Goal: Task Accomplishment & Management: Manage account settings

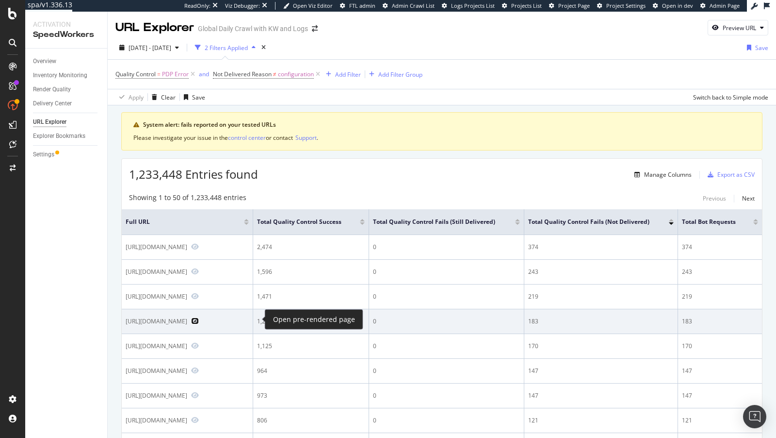
click at [199, 322] on icon "Preview https://www.nike.com/il/t/shox-tl-shoes-jkVjnt" at bounding box center [195, 320] width 8 height 7
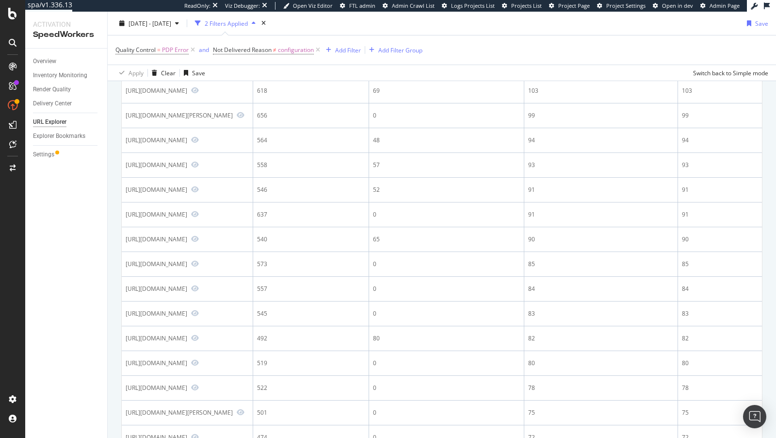
scroll to position [314, 0]
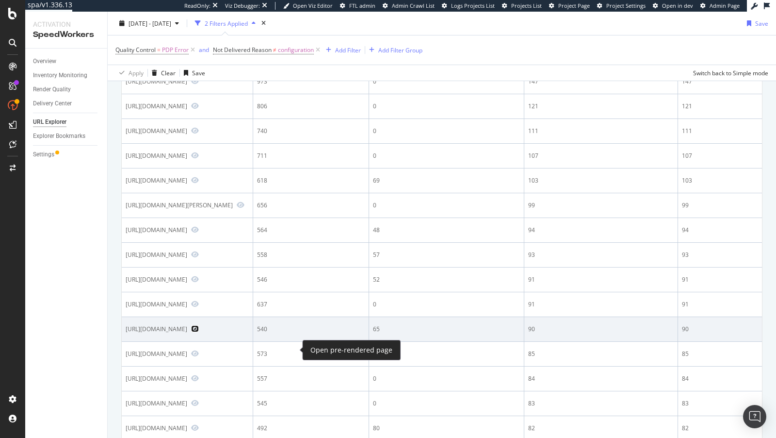
click at [199, 332] on icon "Preview https://www.nike.com/ca/t/metcon-7-training-shoes-VZcBz4" at bounding box center [195, 328] width 8 height 7
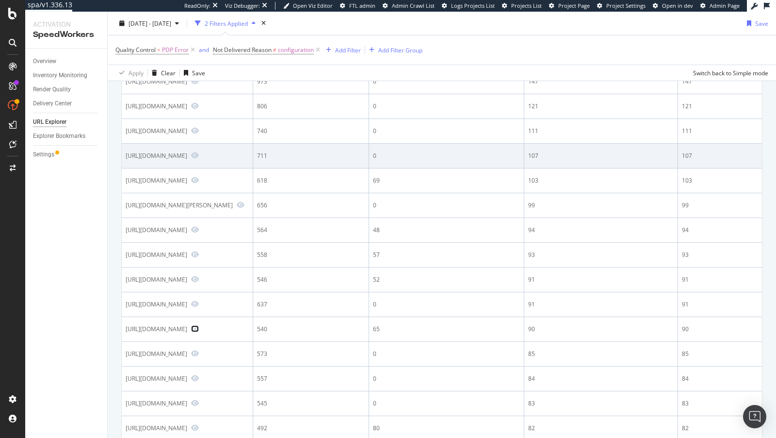
scroll to position [0, 0]
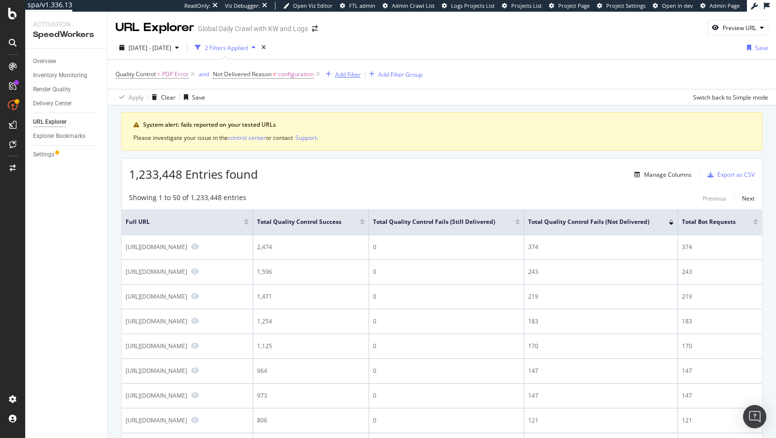
click at [341, 76] on div "Add Filter" at bounding box center [348, 74] width 26 height 8
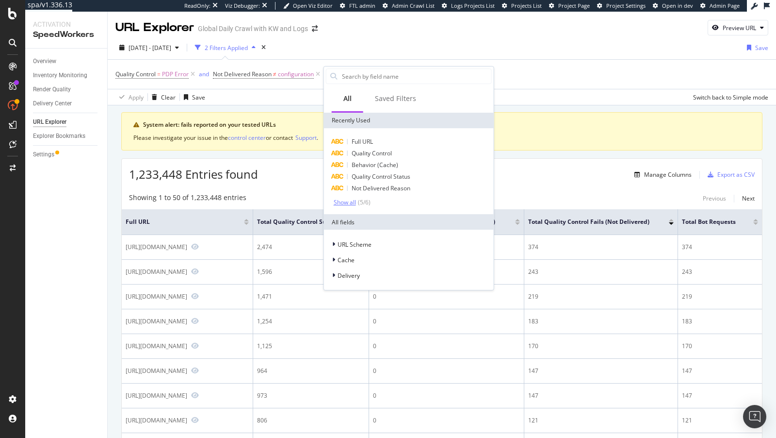
click at [357, 200] on div "( 5 / 6 )" at bounding box center [363, 202] width 15 height 8
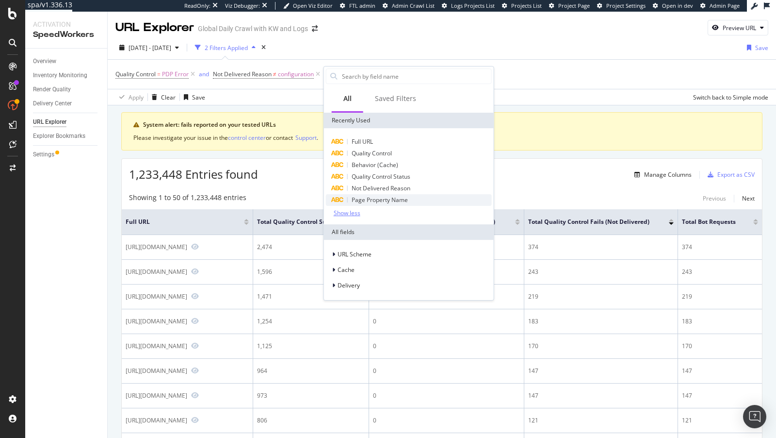
click at [381, 197] on span "Page Property Name" at bounding box center [380, 200] width 56 height 8
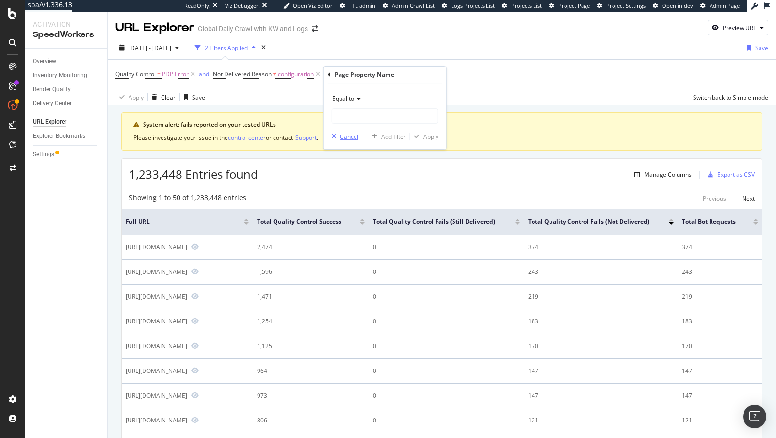
click at [332, 139] on icon "button" at bounding box center [334, 136] width 4 height 6
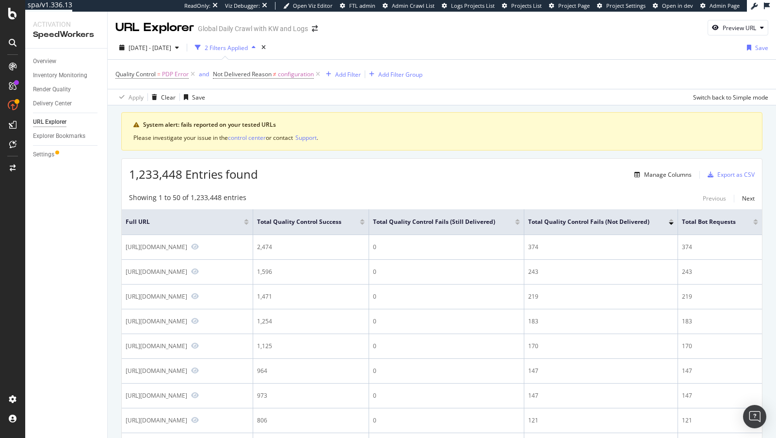
click at [348, 66] on div "Quality Control = PDP Error and Not Delivered Reason ≠ configuration Add Filter…" at bounding box center [441, 74] width 653 height 29
click at [348, 73] on div "Add Filter" at bounding box center [348, 74] width 26 height 8
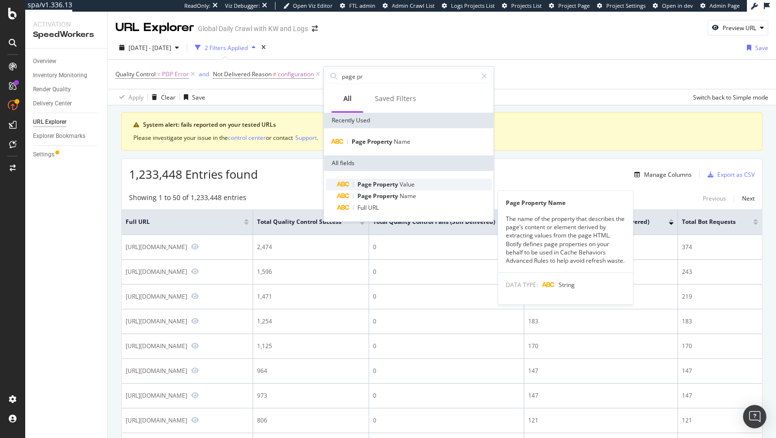
type input "page pr"
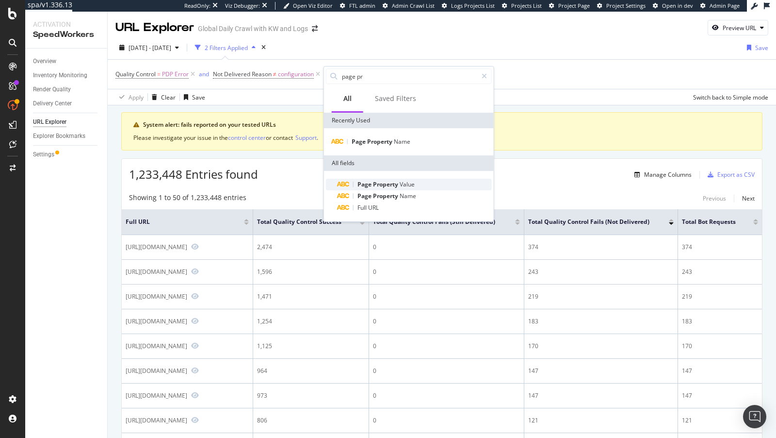
click at [404, 185] on span "Value" at bounding box center [407, 184] width 15 height 8
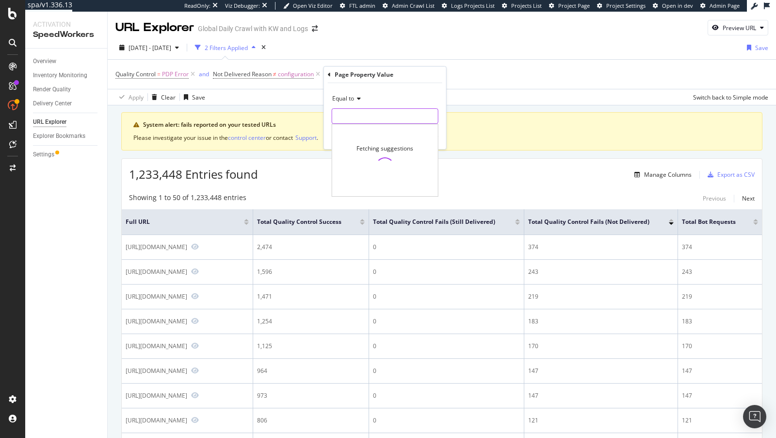
click at [361, 112] on input "text" at bounding box center [385, 116] width 106 height 16
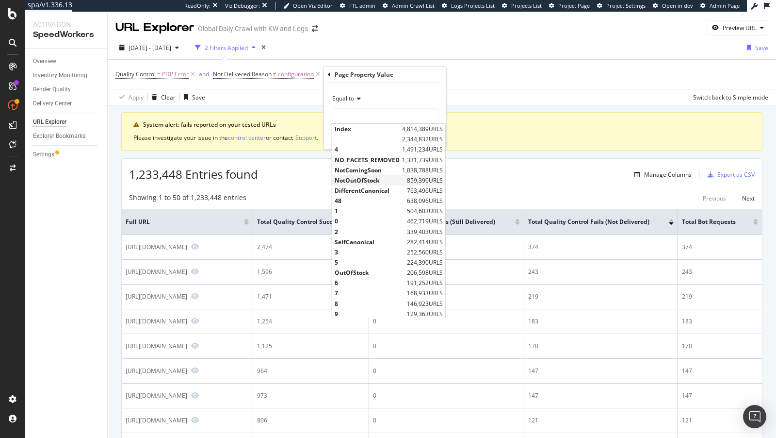
click at [371, 181] on span "NotOutOfStock" at bounding box center [370, 180] width 70 height 8
type input "NotOutOfStock"
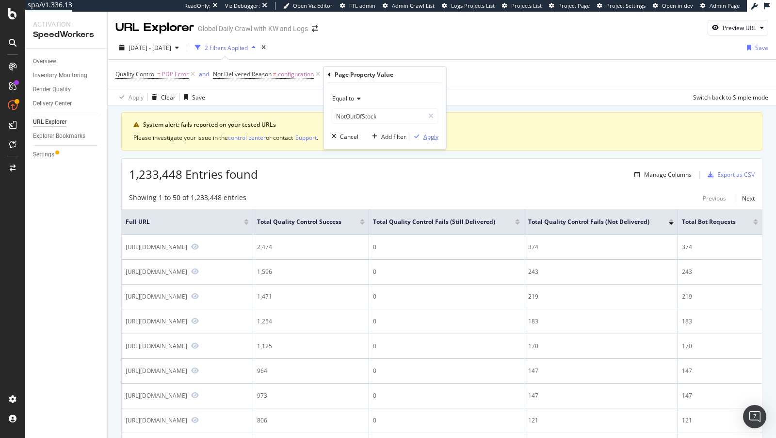
click at [428, 137] on div "Apply" at bounding box center [431, 136] width 15 height 8
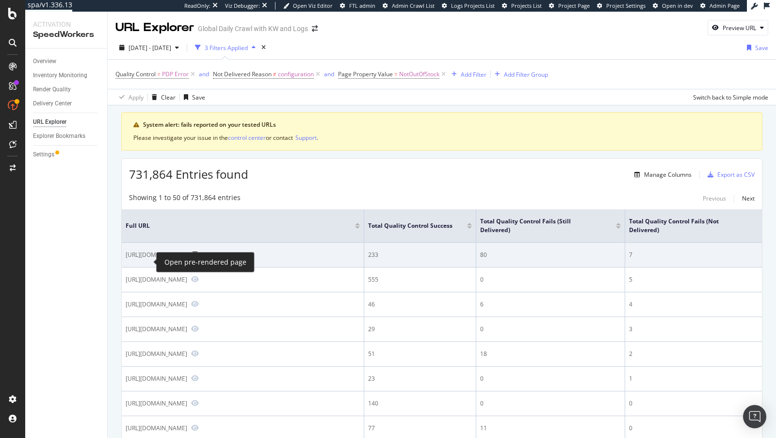
click at [191, 258] on icon "Preview https://www.nike.com/be/fr/t/air-jordan-1-retro-low-herenschoenen-gG0hg…" at bounding box center [195, 254] width 8 height 7
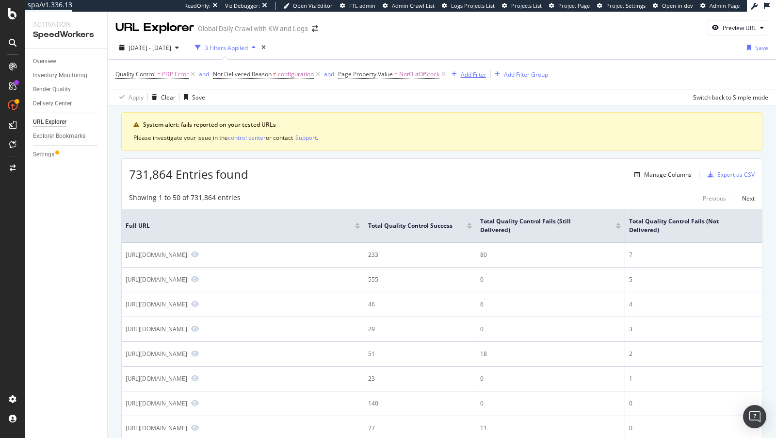
click at [470, 73] on div "Add Filter" at bounding box center [474, 74] width 26 height 8
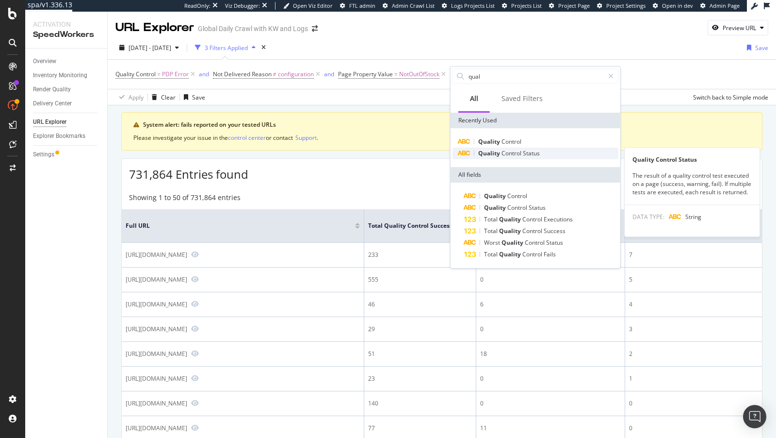
type input "qual"
click at [537, 151] on span "Status" at bounding box center [531, 153] width 17 height 8
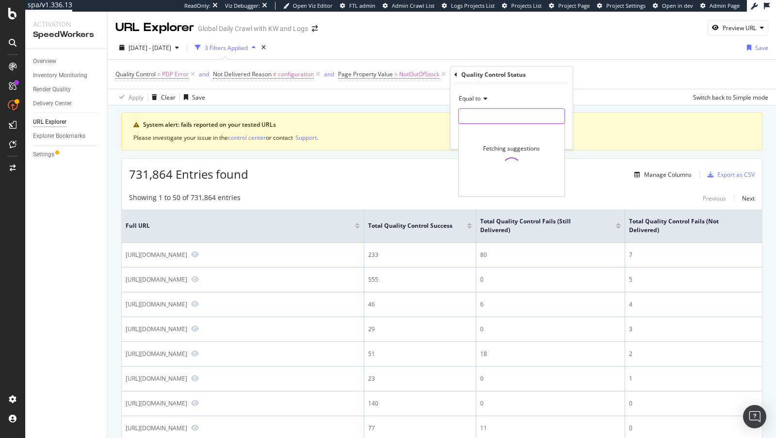
click at [481, 119] on input "text" at bounding box center [512, 116] width 106 height 16
click at [498, 158] on span "fail" at bounding box center [510, 160] width 99 height 8
type input "fail"
click at [558, 136] on div "Apply" at bounding box center [557, 136] width 15 height 8
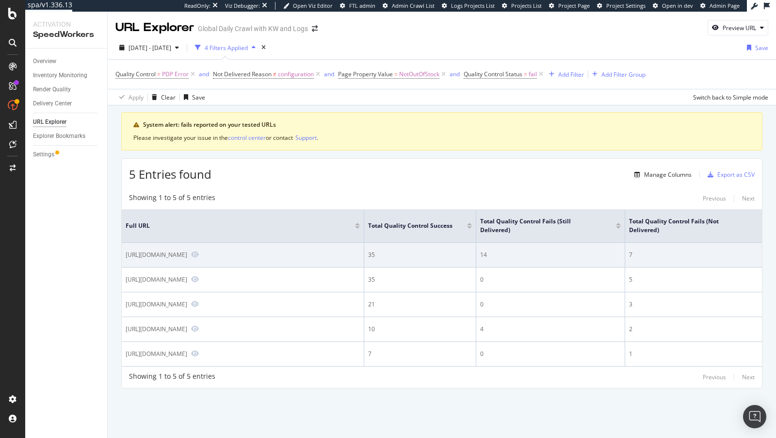
click at [152, 259] on div "https://www.nike.com/be/fr/t/air-jordan-1-retro-low-herenschoenen-gG0hgWgF/8487…" at bounding box center [243, 254] width 234 height 9
click at [191, 258] on icon "Preview https://www.nike.com/be/fr/t/air-jordan-1-retro-low-herenschoenen-gG0hg…" at bounding box center [195, 254] width 8 height 7
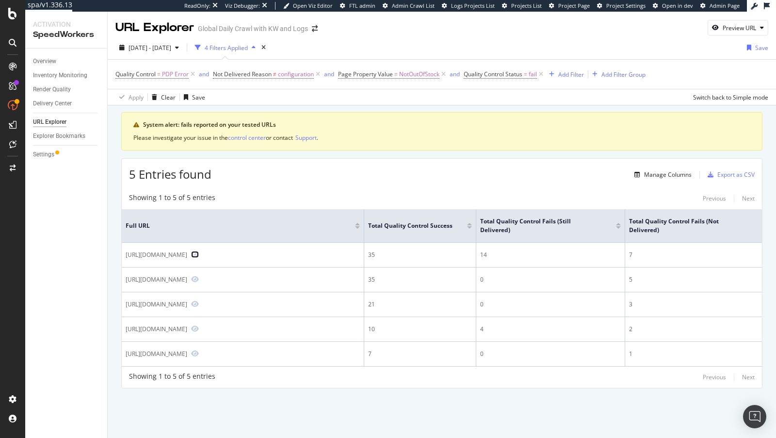
scroll to position [16, 0]
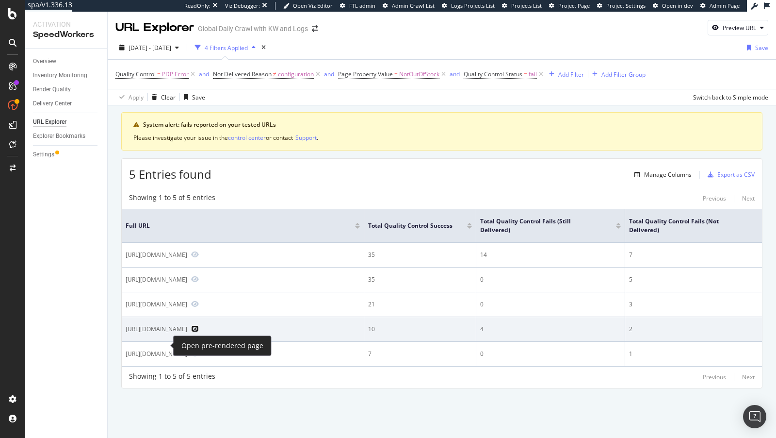
click at [191, 332] on icon "Preview https://www.nike.com/gb/t/dunk-trickshot-lego-set-building-kit-with-exc…" at bounding box center [195, 328] width 8 height 7
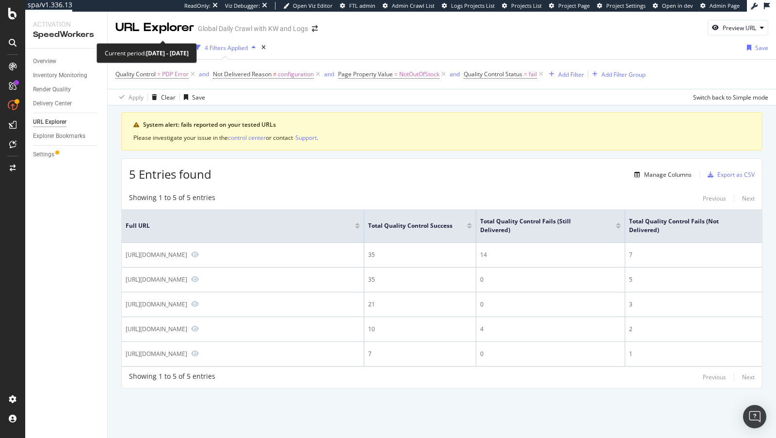
click at [153, 44] on span "2025 Aug. 15th - Aug. 21st" at bounding box center [150, 48] width 43 height 8
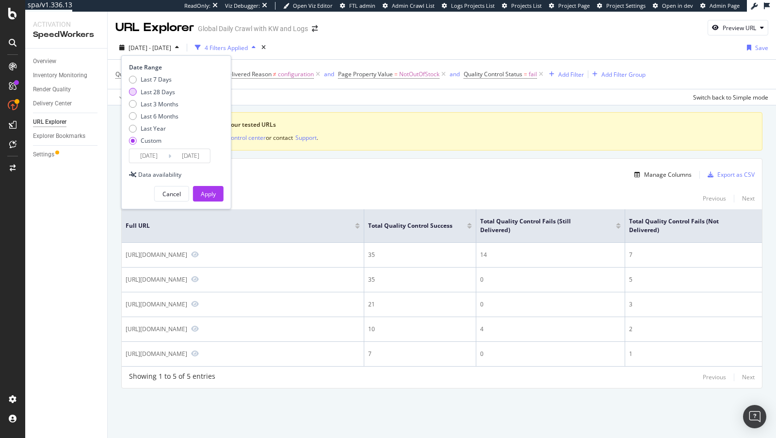
click at [154, 88] on div "Last 28 Days" at bounding box center [158, 92] width 34 height 8
type input "2025/07/30"
type input "2025/08/26"
click at [205, 190] on div "Apply" at bounding box center [208, 194] width 15 height 8
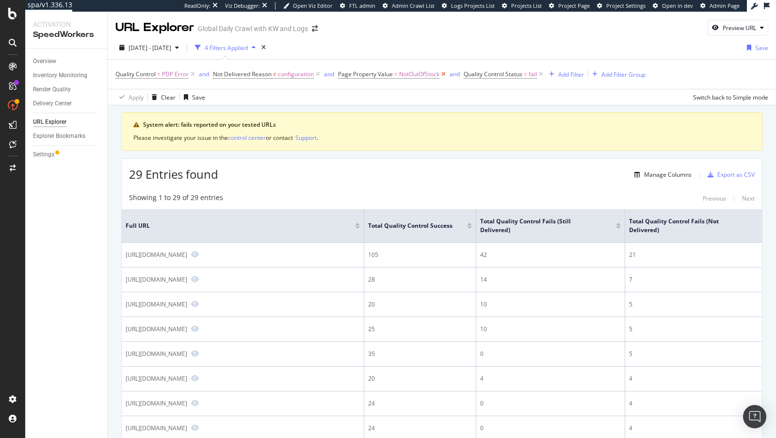
click at [442, 74] on icon at bounding box center [444, 74] width 8 height 10
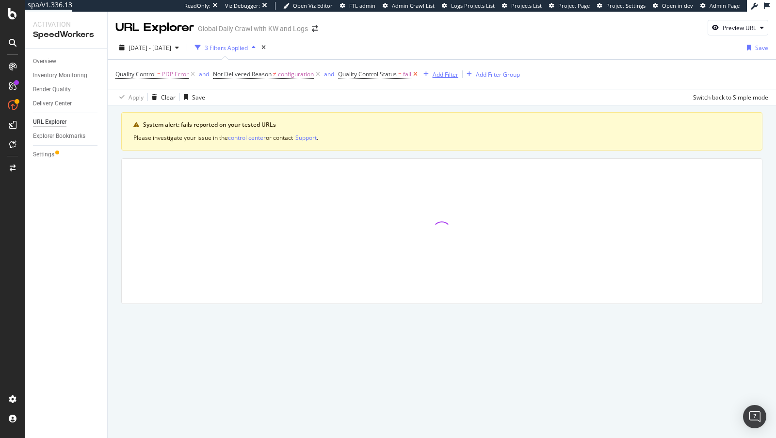
click at [442, 74] on div "Add Filter" at bounding box center [446, 74] width 26 height 8
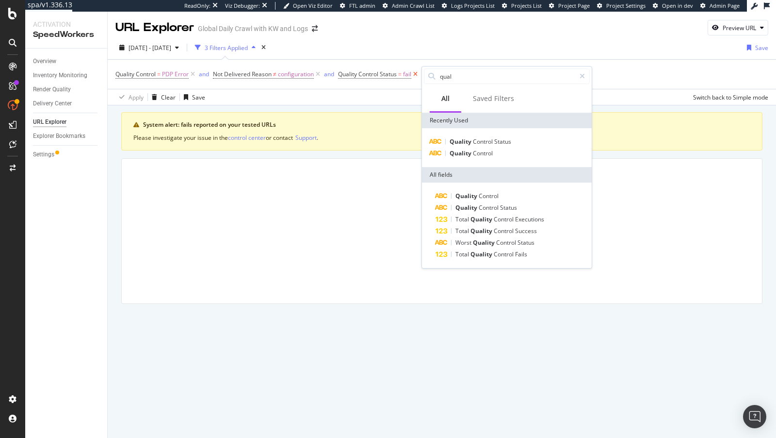
click at [414, 74] on icon at bounding box center [415, 74] width 8 height 10
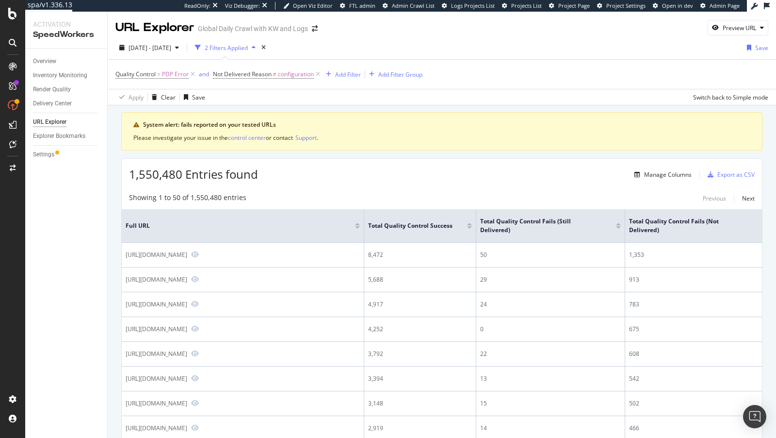
scroll to position [161, 0]
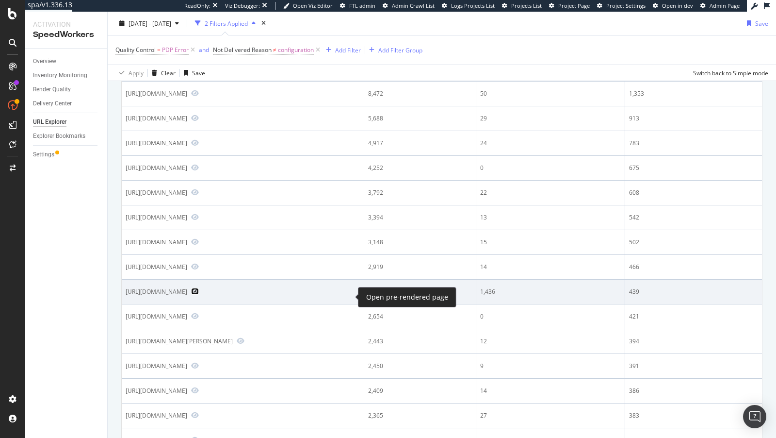
click at [199, 294] on icon "Preview https://www.nike.com/launch/t/snkrs-showcase-footwear-collection-spring…" at bounding box center [195, 291] width 8 height 7
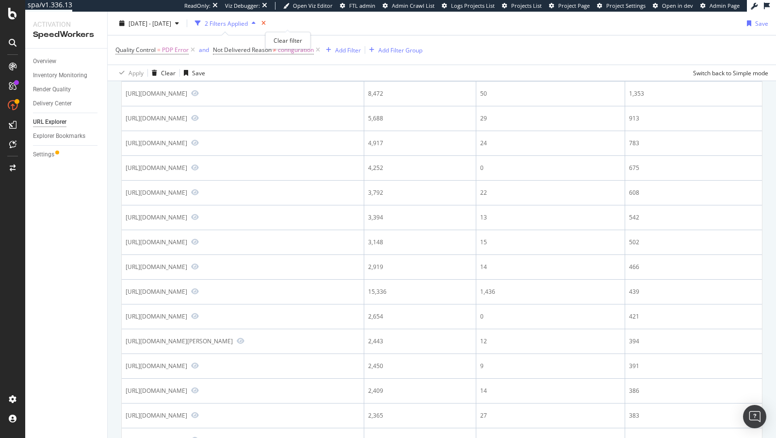
click at [266, 25] on icon "times" at bounding box center [264, 23] width 4 height 6
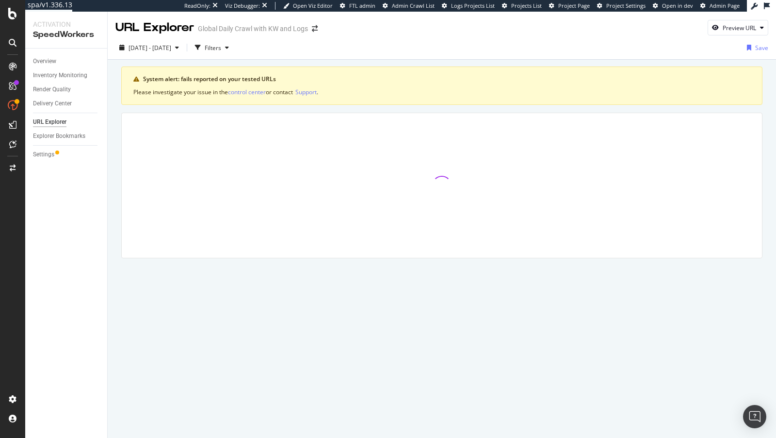
click at [240, 36] on div "2025 Jul. 30th - Aug. 26th Filters Save" at bounding box center [442, 48] width 669 height 24
click at [221, 45] on div "Filters" at bounding box center [213, 48] width 16 height 8
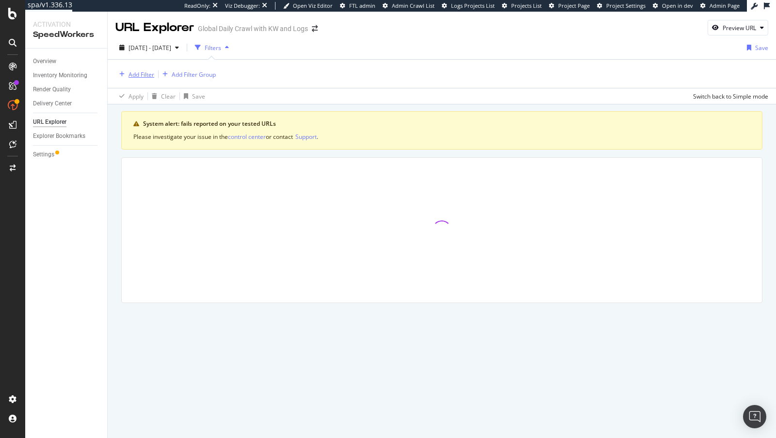
click at [149, 72] on div "Add Filter" at bounding box center [142, 74] width 26 height 8
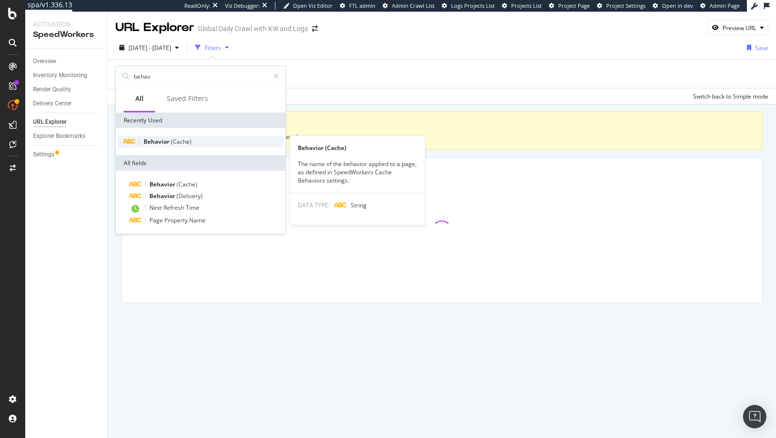
type input "behav"
click at [183, 140] on span "(Cache)" at bounding box center [181, 141] width 21 height 8
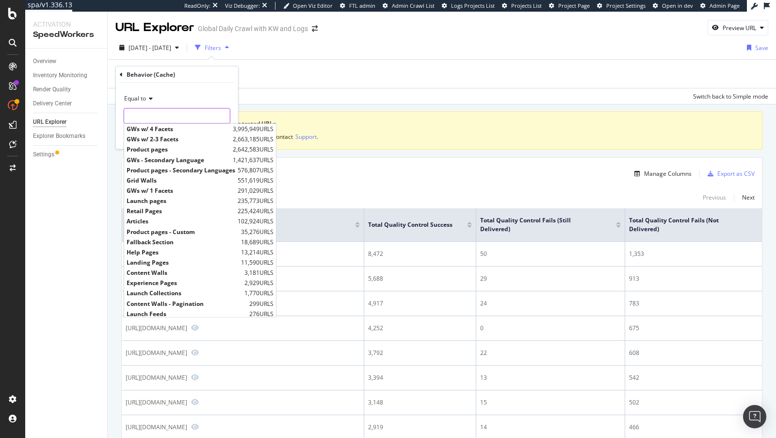
click at [167, 118] on input "text" at bounding box center [177, 116] width 106 height 16
click at [153, 259] on span "Landing Pages" at bounding box center [183, 262] width 112 height 8
type input "Landing Pages"
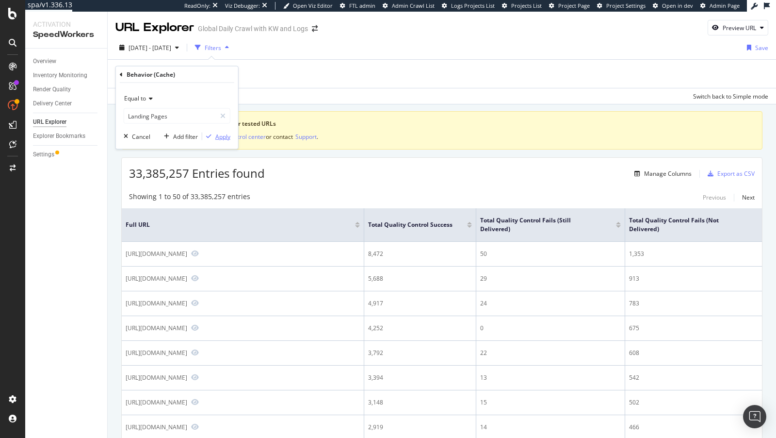
click at [223, 134] on div "Apply" at bounding box center [222, 136] width 15 height 8
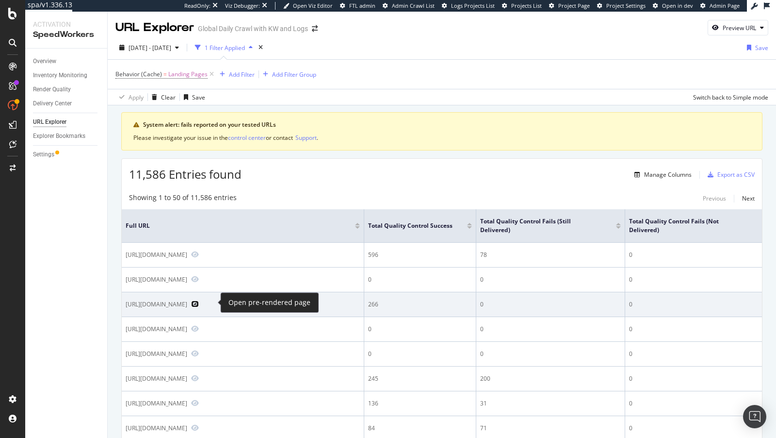
click at [199, 300] on icon "Preview https://www.nike.com/hr/golf" at bounding box center [195, 303] width 8 height 7
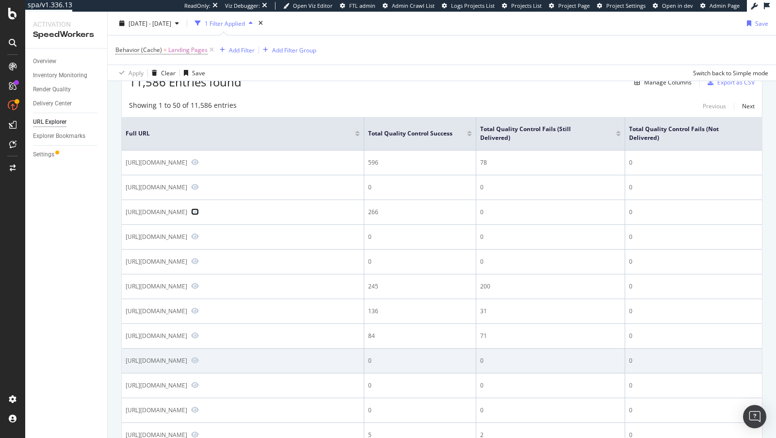
scroll to position [696, 0]
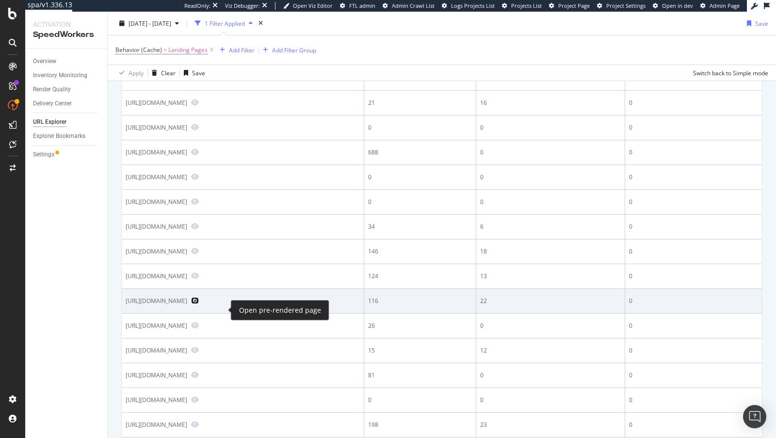
click at [199, 304] on icon "Preview https://www.nike.com/de/tiempo" at bounding box center [195, 300] width 8 height 7
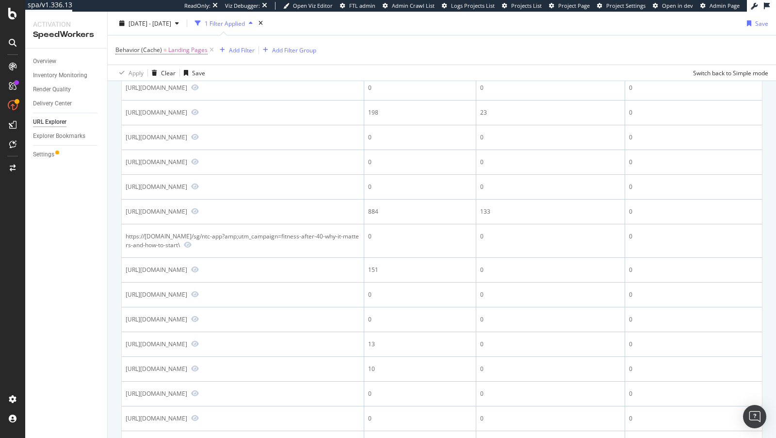
scroll to position [1129, 0]
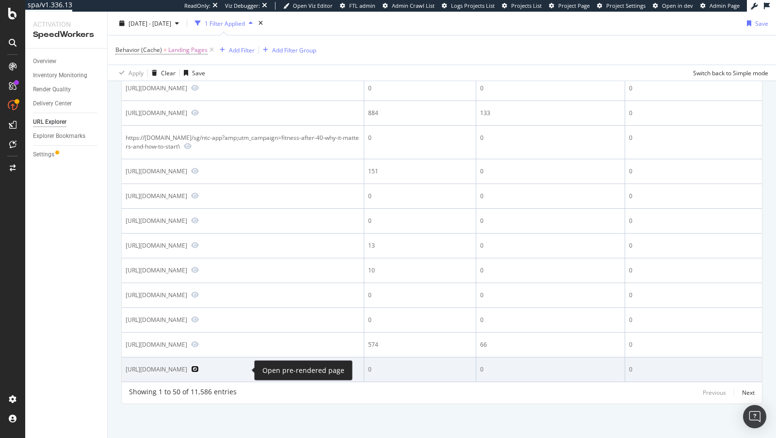
click at [199, 368] on icon "Preview https://www.nike.com/search?q=infinityrn" at bounding box center [195, 368] width 8 height 7
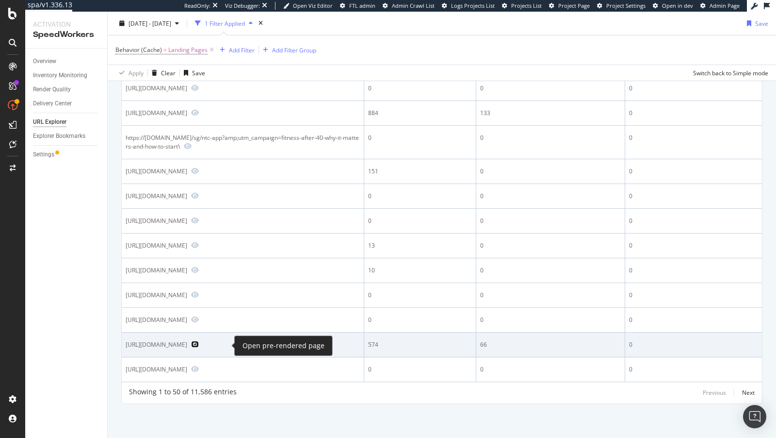
click at [199, 344] on icon "Preview https://www.nike.com/ca/nike-app" at bounding box center [195, 344] width 8 height 7
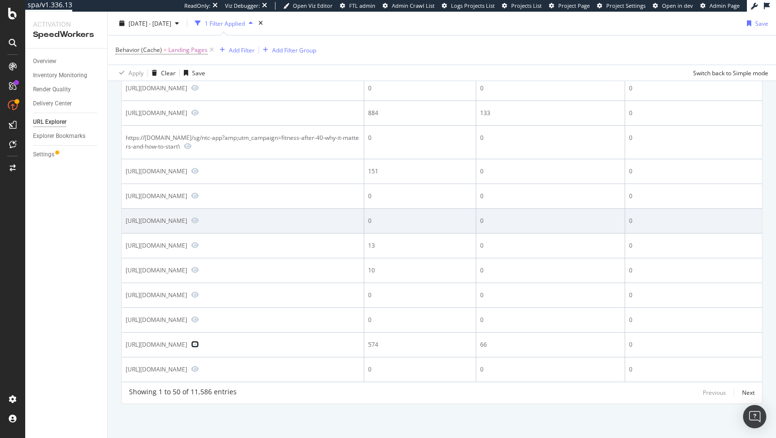
scroll to position [1095, 0]
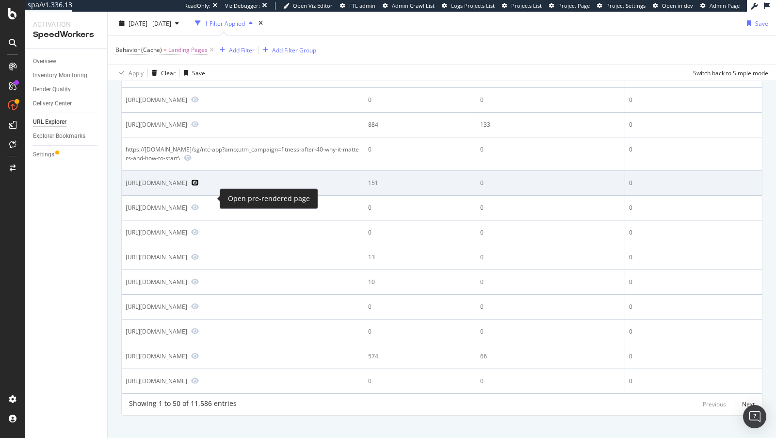
click at [199, 186] on icon "Preview https://www.nike.com/tw/hbl" at bounding box center [195, 182] width 8 height 7
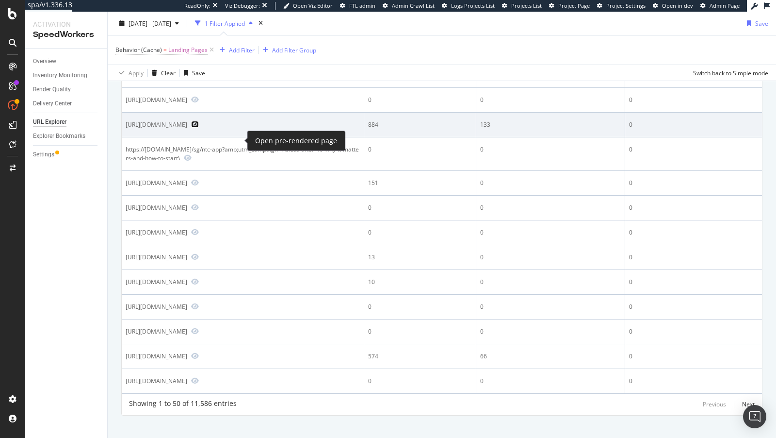
click at [199, 128] on icon "Preview https://www.nike.com/au/sustainability" at bounding box center [195, 124] width 8 height 7
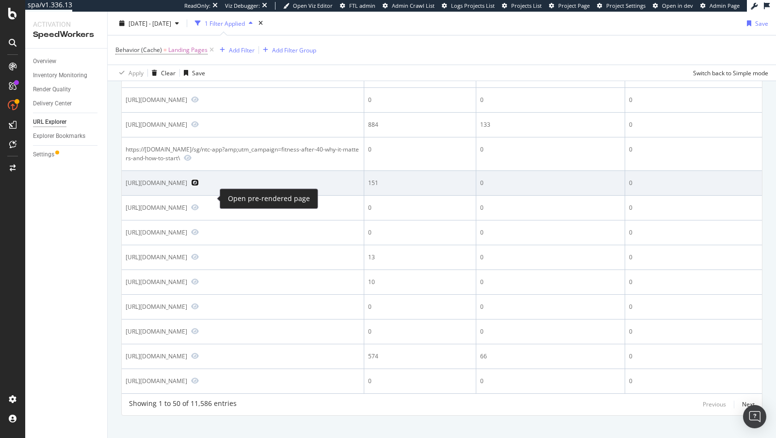
click at [199, 186] on icon "Preview https://www.nike.com/tw/hbl" at bounding box center [195, 182] width 8 height 7
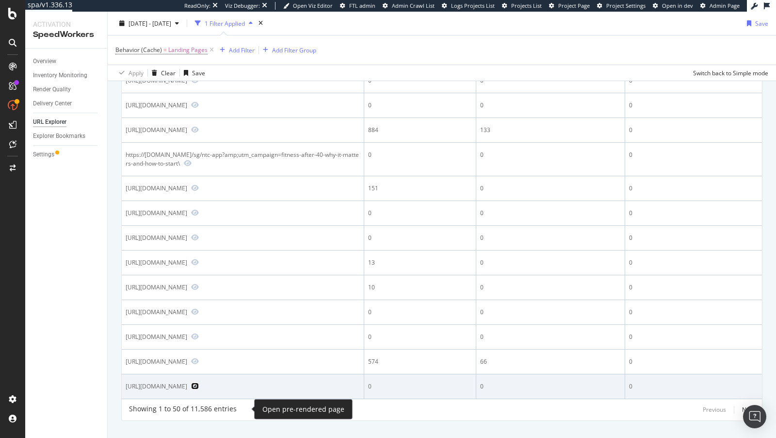
click at [199, 389] on icon "Preview https://www.nike.com/search?q=infinityrn" at bounding box center [195, 385] width 8 height 7
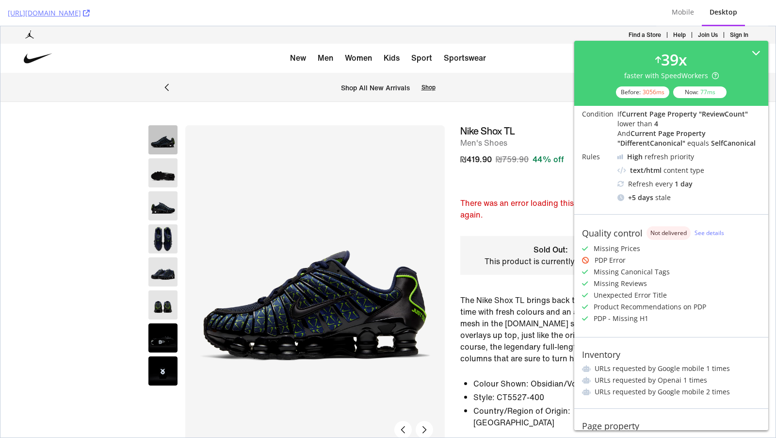
scroll to position [146, 0]
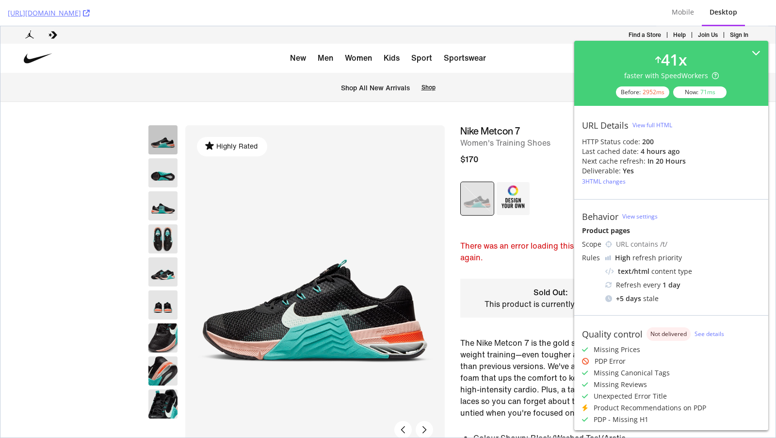
scroll to position [196, 0]
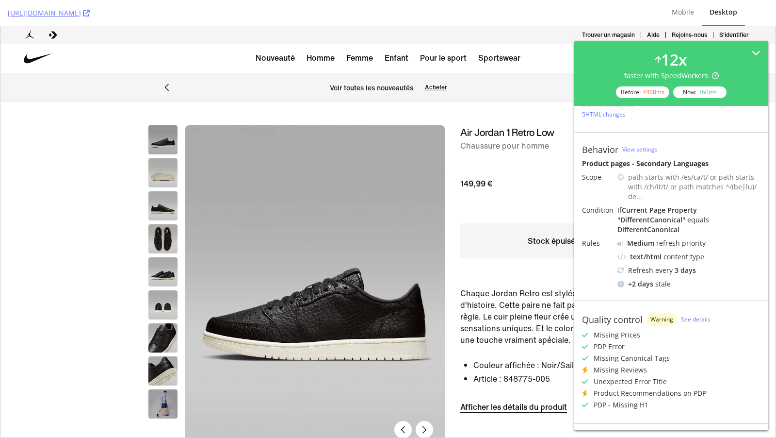
scroll to position [215, 0]
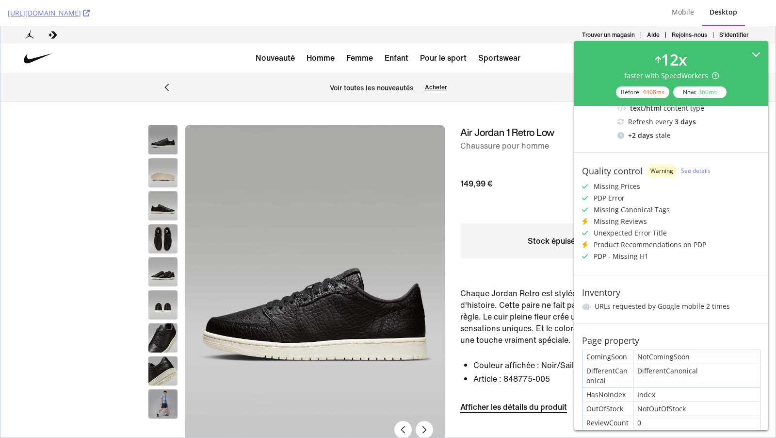
click at [754, 51] on icon at bounding box center [756, 54] width 9 height 9
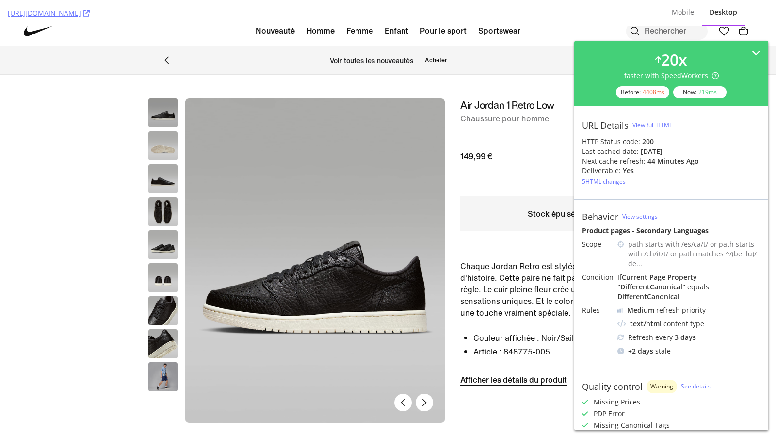
scroll to position [46, 0]
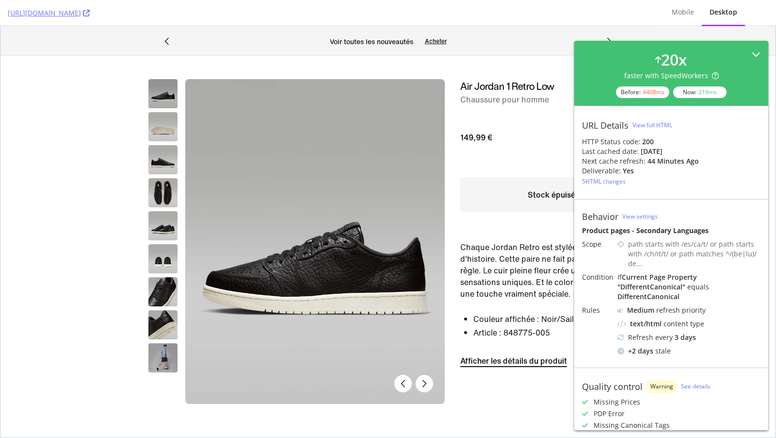
click at [749, 52] on div "20 x faster with SpeedWorkers Before: 4408 ms Now: 219 ms" at bounding box center [671, 73] width 179 height 49
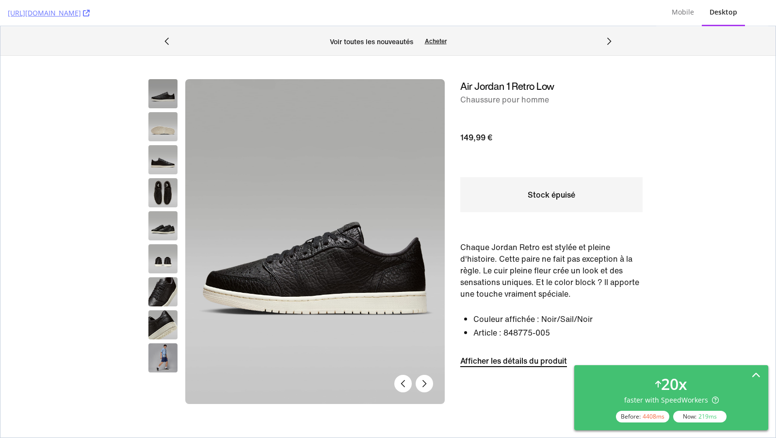
click at [701, 378] on div "20 x faster with SpeedWorkers Before: 4408 ms Now: 219 ms" at bounding box center [671, 397] width 179 height 49
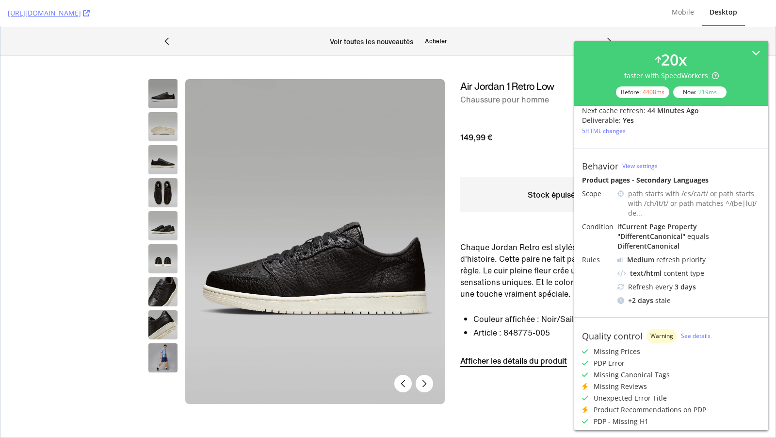
scroll to position [0, 0]
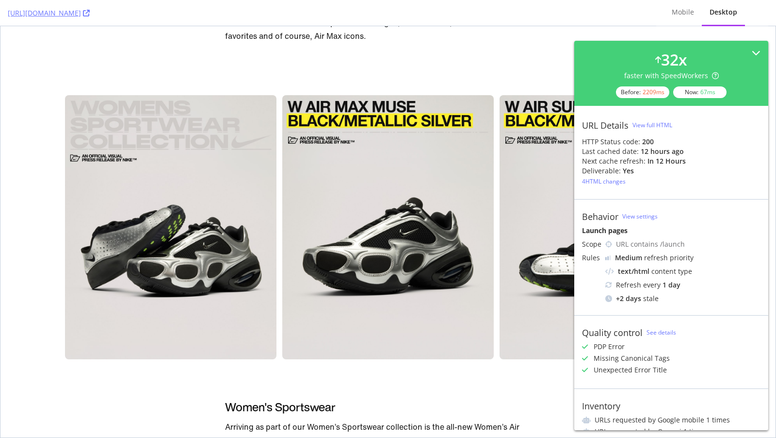
scroll to position [601, 0]
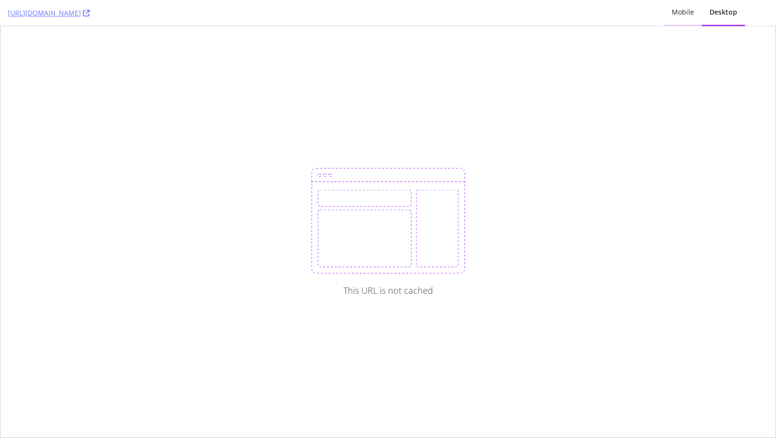
click at [680, 3] on div "Mobile" at bounding box center [683, 13] width 38 height 27
click at [90, 11] on icon at bounding box center [86, 13] width 7 height 7
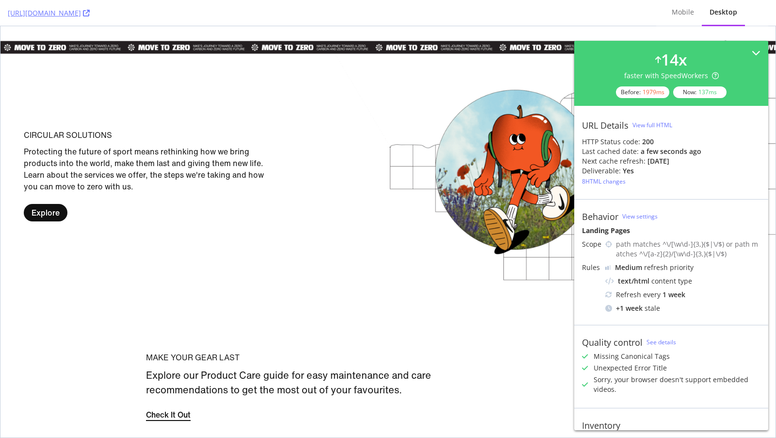
scroll to position [1296, 0]
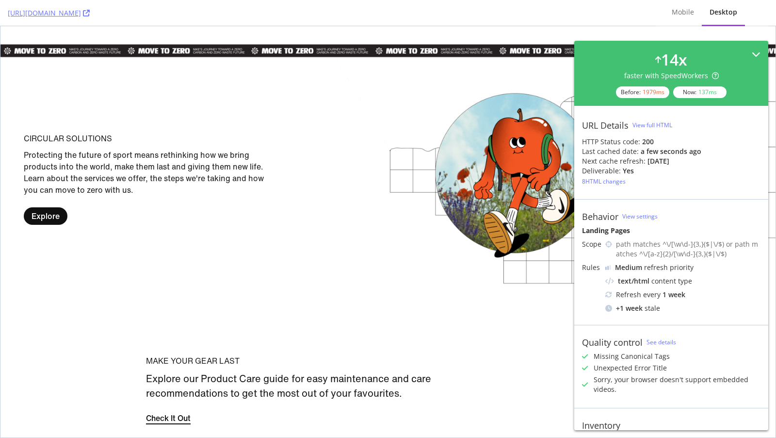
click at [759, 53] on icon at bounding box center [756, 54] width 9 height 9
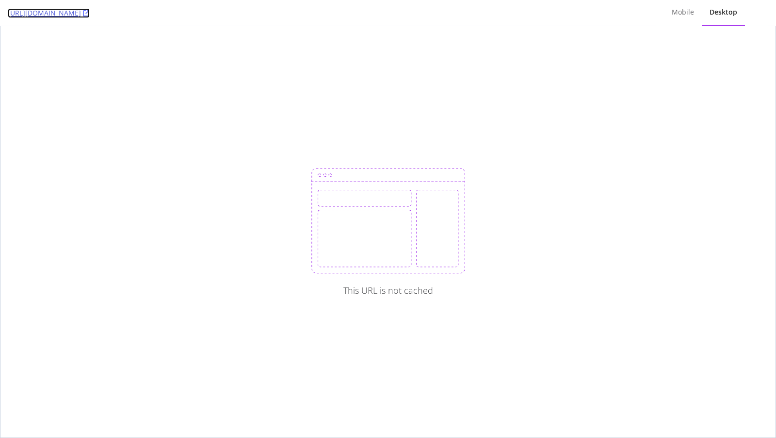
click at [90, 14] on link "[URL][DOMAIN_NAME]" at bounding box center [49, 13] width 82 height 10
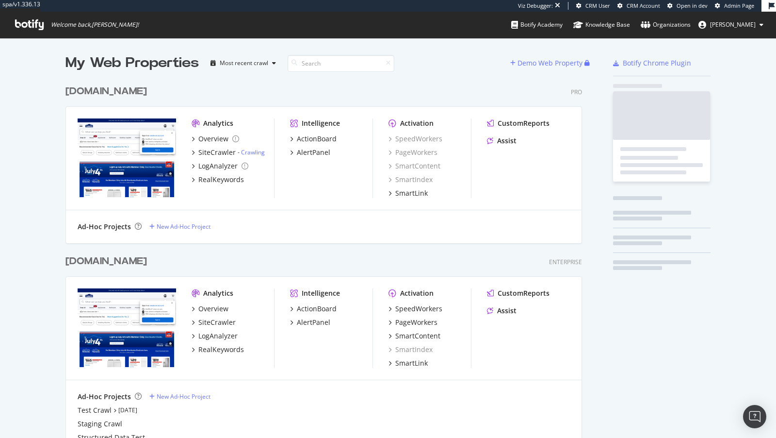
scroll to position [398, 525]
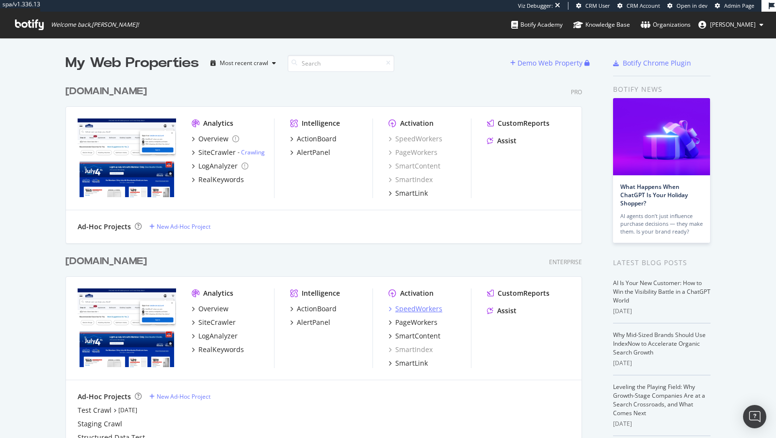
click at [414, 306] on div "SpeedWorkers" at bounding box center [418, 309] width 47 height 10
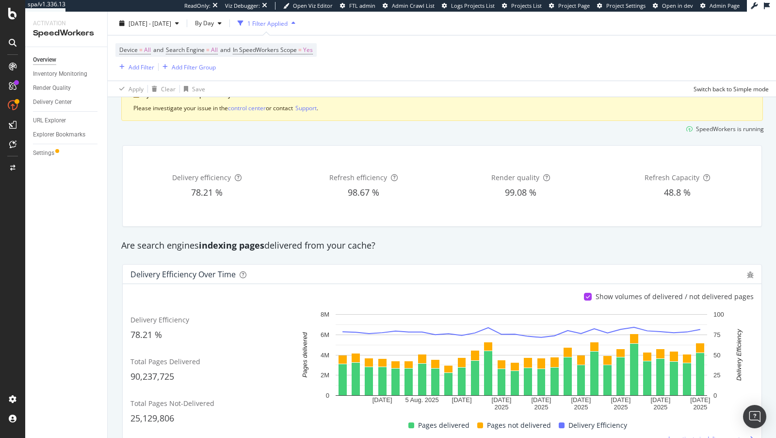
scroll to position [279, 0]
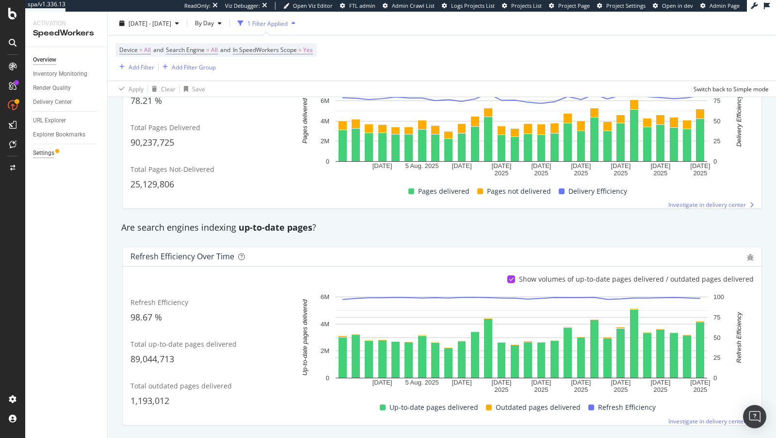
click at [46, 153] on div "Settings" at bounding box center [43, 153] width 21 height 10
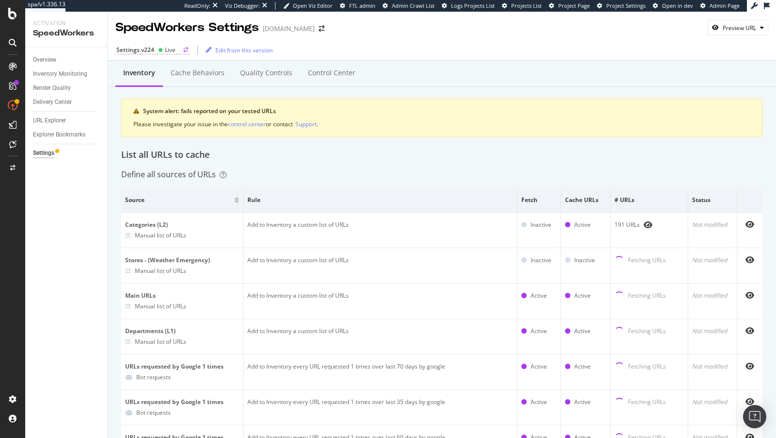
click at [153, 53] on div "Settings v224 Live" at bounding box center [152, 50] width 74 height 9
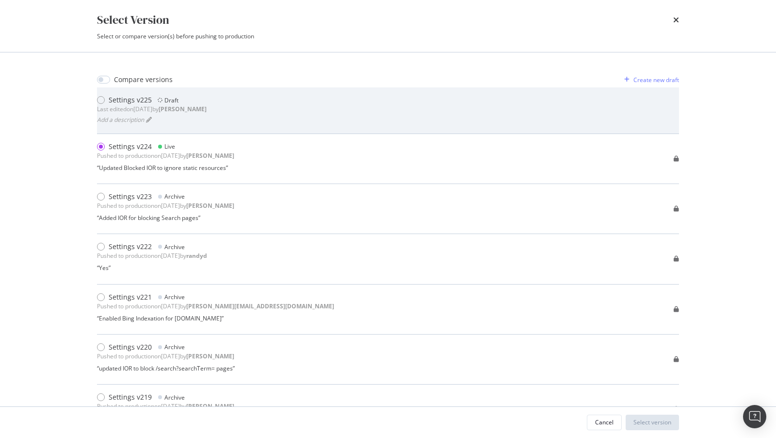
click at [175, 107] on div "Last edited on 2025 Aug 14th by connor" at bounding box center [152, 109] width 110 height 8
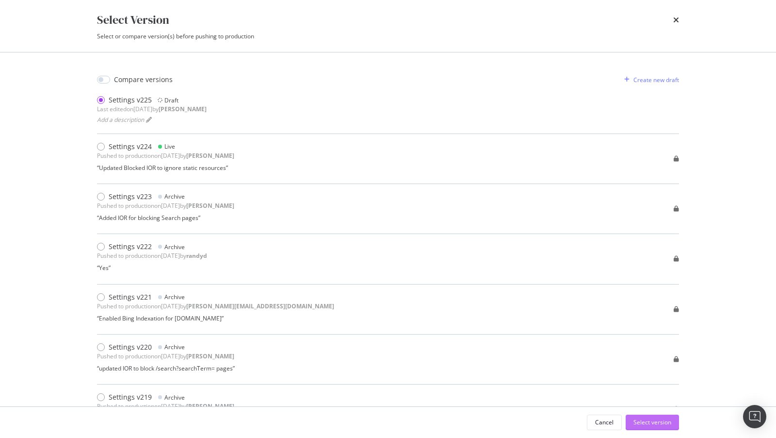
click at [653, 426] on div "Select version" at bounding box center [653, 422] width 38 height 8
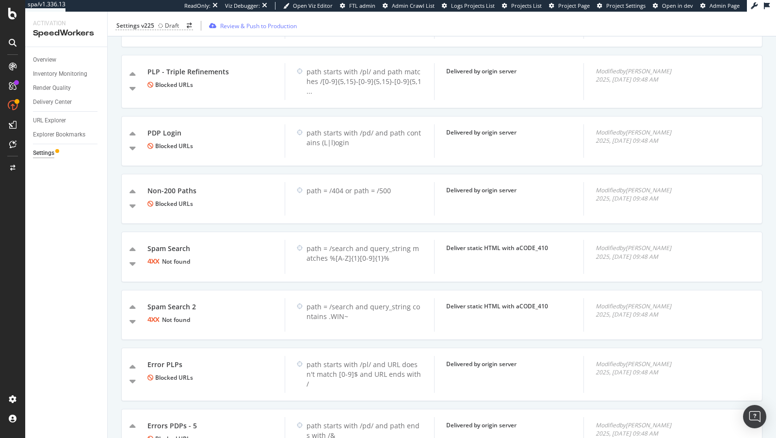
scroll to position [789, 0]
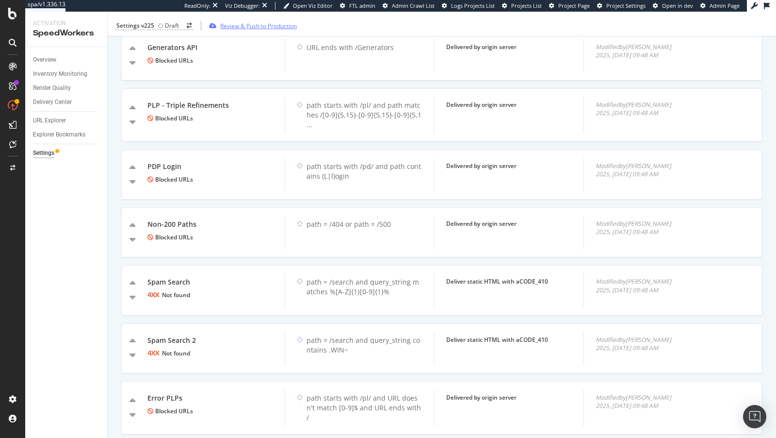
click at [242, 23] on div "Review & Push to Production" at bounding box center [258, 25] width 77 height 8
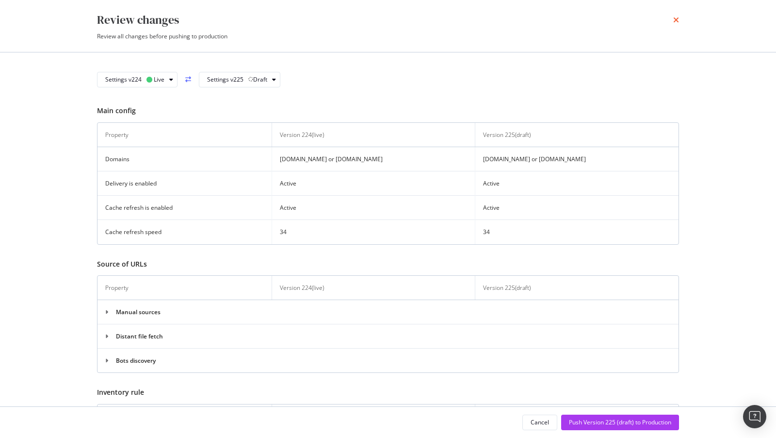
click at [674, 19] on icon "times" at bounding box center [676, 20] width 6 height 8
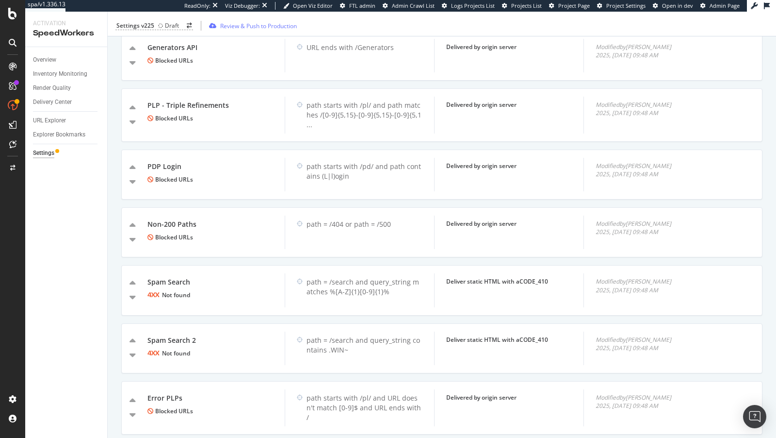
click at [148, 21] on div "Settings v225 Draft Review & Push to Production" at bounding box center [442, 26] width 669 height 20
click at [138, 24] on div "Settings v225" at bounding box center [135, 25] width 38 height 8
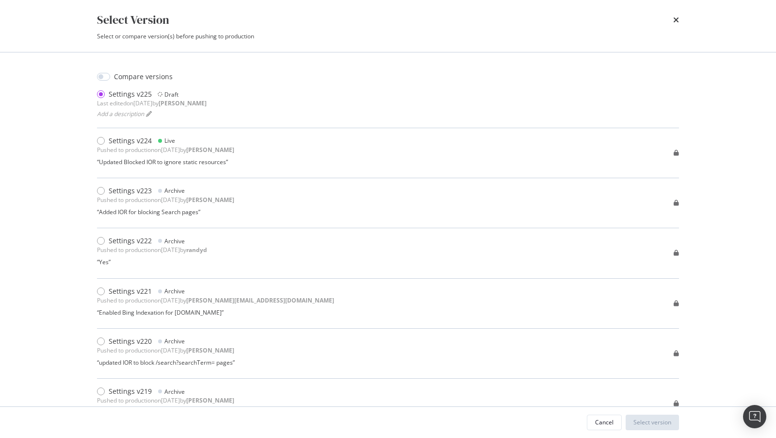
click at [673, 18] on div "Select Version" at bounding box center [388, 20] width 582 height 16
click at [677, 20] on icon "times" at bounding box center [676, 20] width 6 height 8
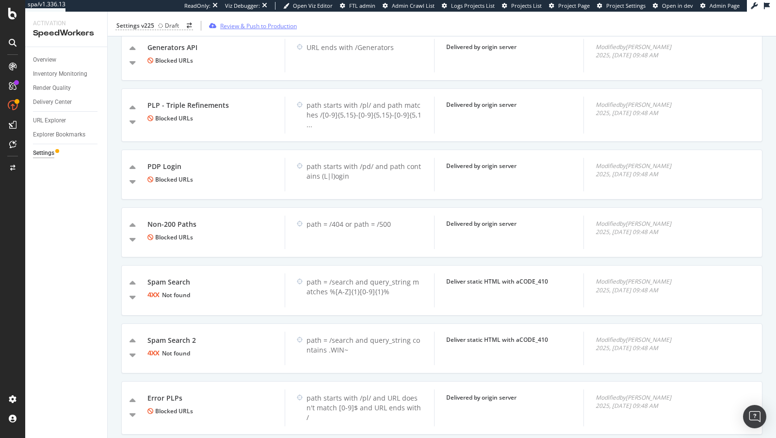
click at [265, 27] on div "Review & Push to Production" at bounding box center [258, 25] width 77 height 8
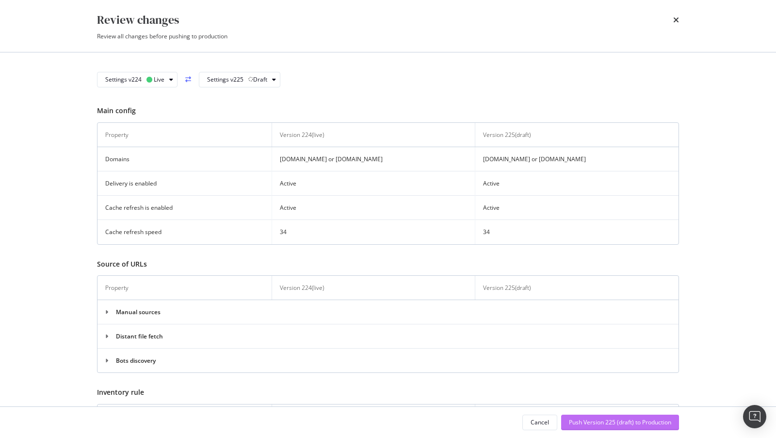
click at [608, 425] on div "Push Version 225 (draft) to Production" at bounding box center [620, 422] width 102 height 8
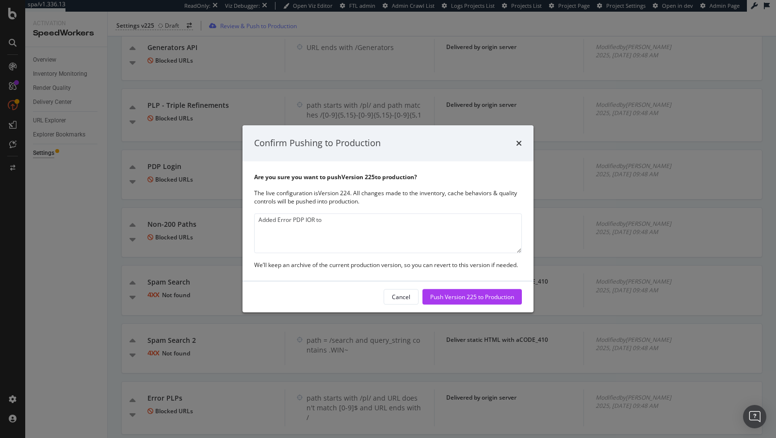
type textarea "Added Error PDP IOR to"
click at [368, 234] on textarea "Added Error PDP IOR to" at bounding box center [388, 233] width 268 height 40
click at [100, 263] on div "Confirm Pushing to Production Are you sure you want to push Version 225 to prod…" at bounding box center [388, 219] width 776 height 438
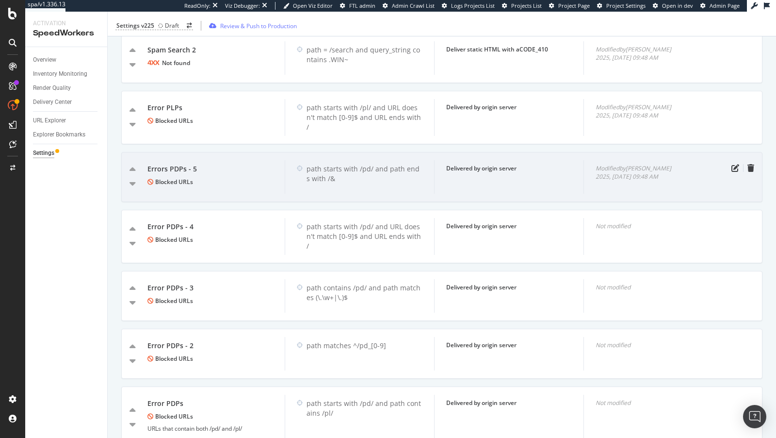
scroll to position [1078, 0]
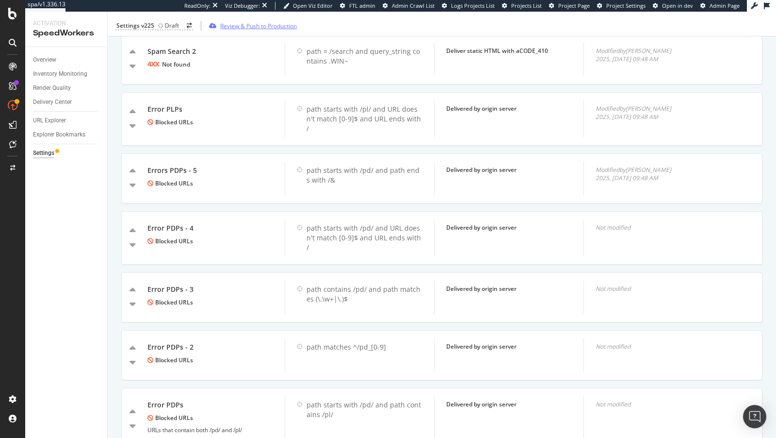
click at [233, 24] on div "Review & Push to Production" at bounding box center [258, 25] width 77 height 8
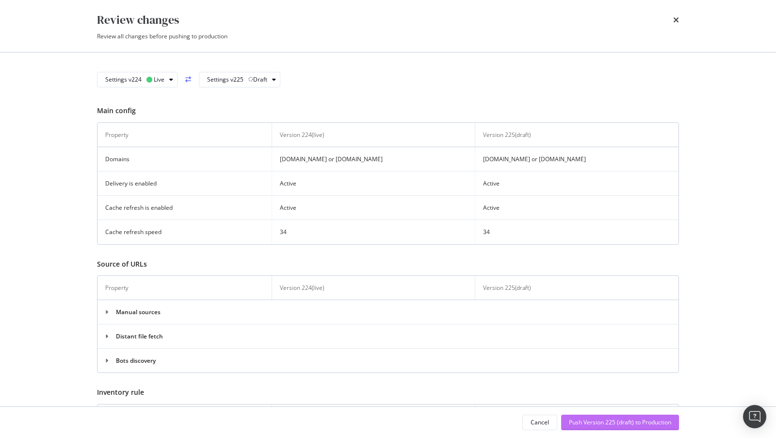
click at [645, 424] on div "Push Version 225 (draft) to Production" at bounding box center [620, 422] width 102 height 8
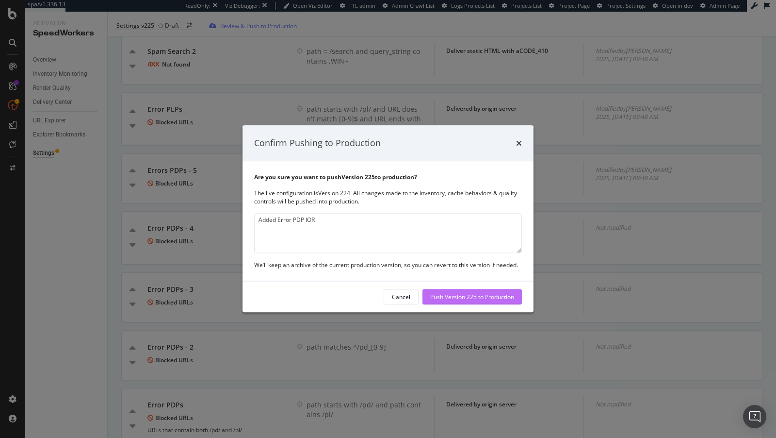
type textarea "Added Error PDP IOR"
click at [449, 298] on div "Push Version 225 to Production" at bounding box center [472, 297] width 84 height 8
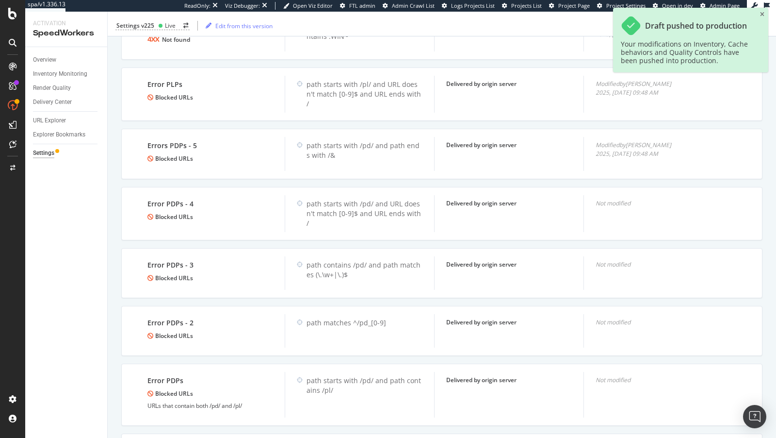
scroll to position [1053, 0]
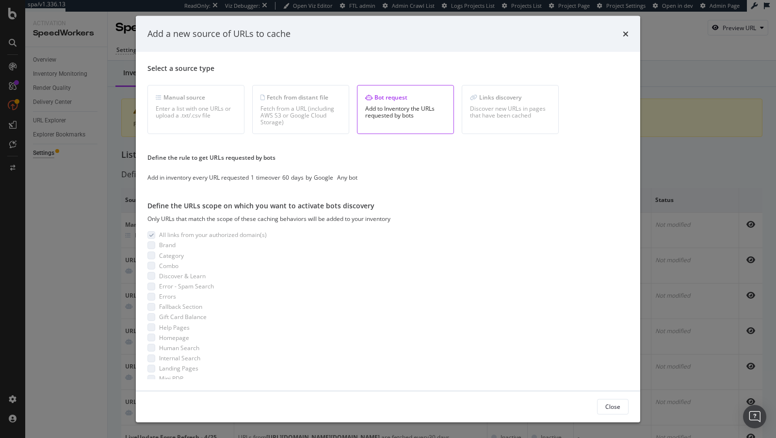
click at [84, 189] on div "Add a new source of URLs to cache Select a source type Manual source Enter a li…" at bounding box center [388, 219] width 776 height 438
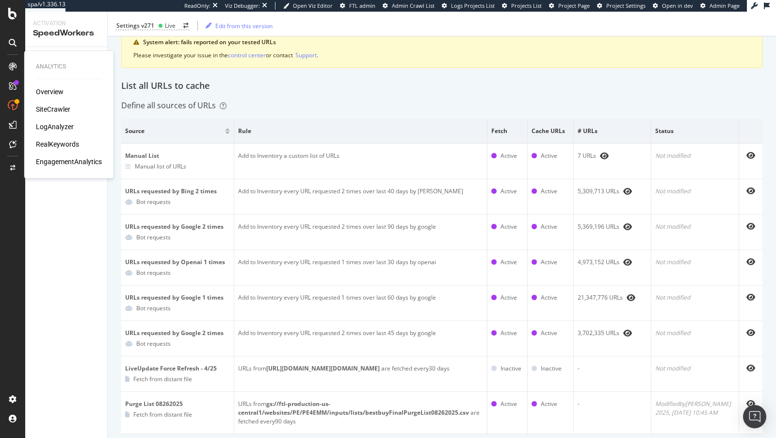
click at [53, 125] on div "LogAnalyzer" at bounding box center [55, 127] width 38 height 10
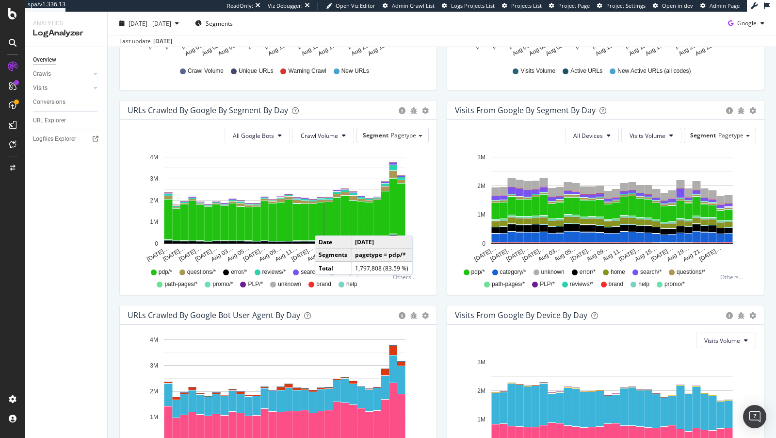
scroll to position [288, 0]
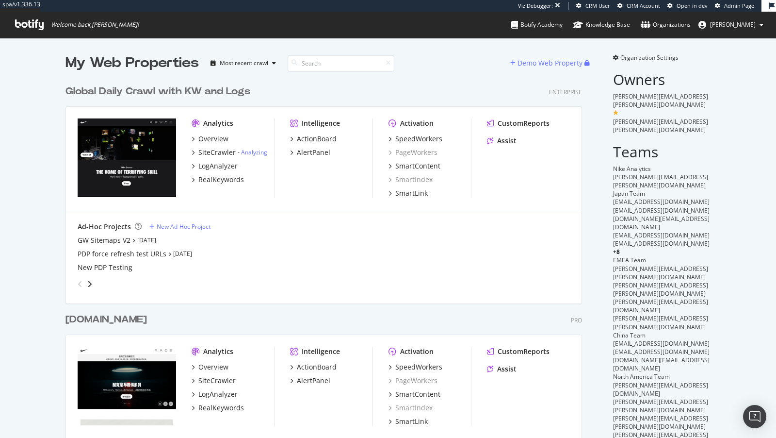
scroll to position [568, 525]
click at [426, 143] on div "SpeedWorkers" at bounding box center [418, 139] width 47 height 10
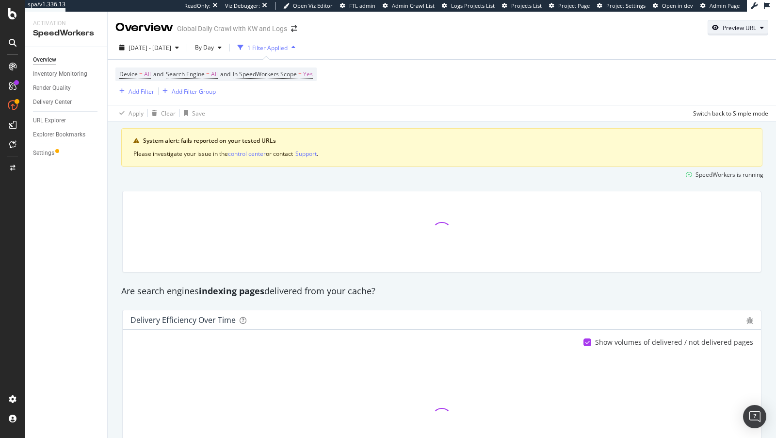
click at [735, 28] on div "Preview URL" at bounding box center [739, 28] width 33 height 8
click at [683, 73] on input "url" at bounding box center [709, 73] width 106 height 17
paste input "[URL][DOMAIN_NAME]"
type input "[URL][DOMAIN_NAME]"
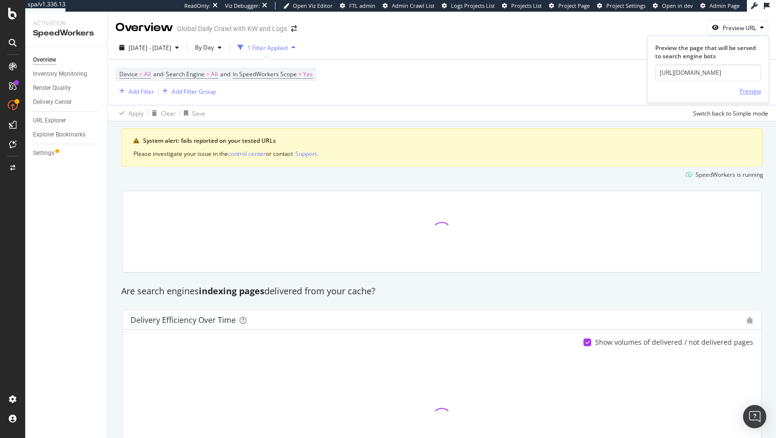
scroll to position [0, 0]
click at [747, 89] on div "Preview" at bounding box center [750, 91] width 21 height 8
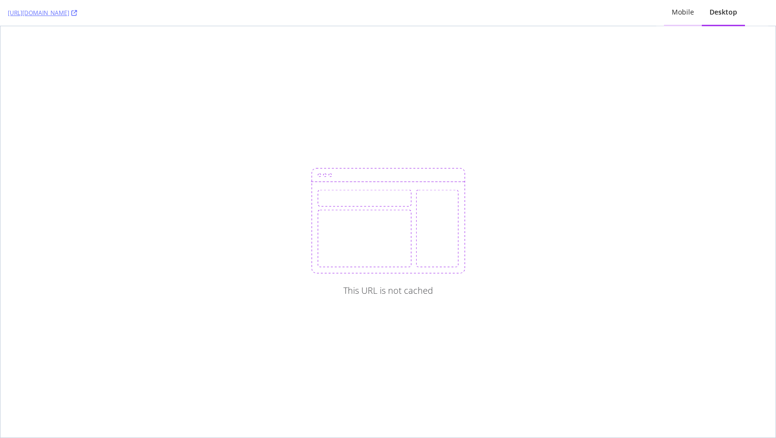
click at [673, 9] on div "Mobile" at bounding box center [683, 12] width 22 height 10
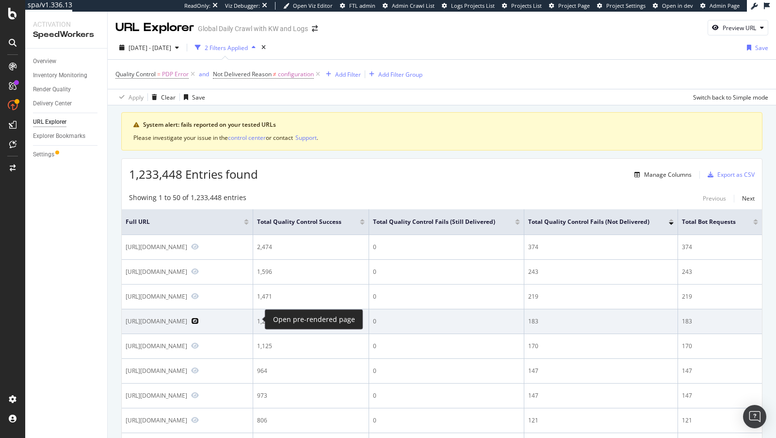
click at [199, 317] on icon "Preview https://www.nike.com/il/t/shox-tl-shoes-jkVjnt" at bounding box center [195, 320] width 8 height 7
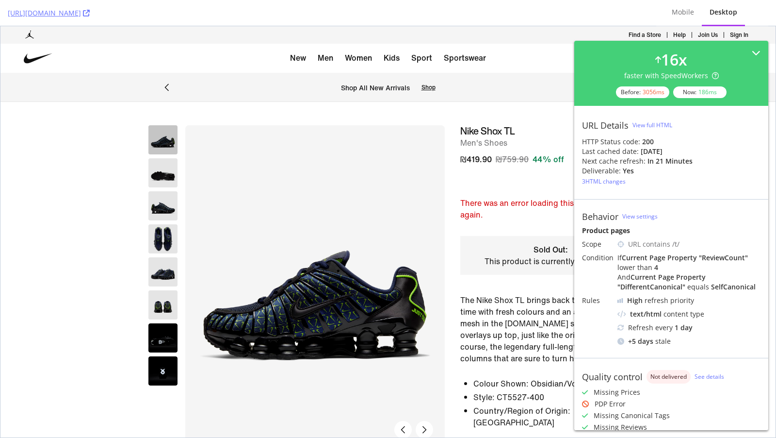
click at [120, 167] on div at bounding box center [266, 287] width 357 height 325
